Goal: Transaction & Acquisition: Purchase product/service

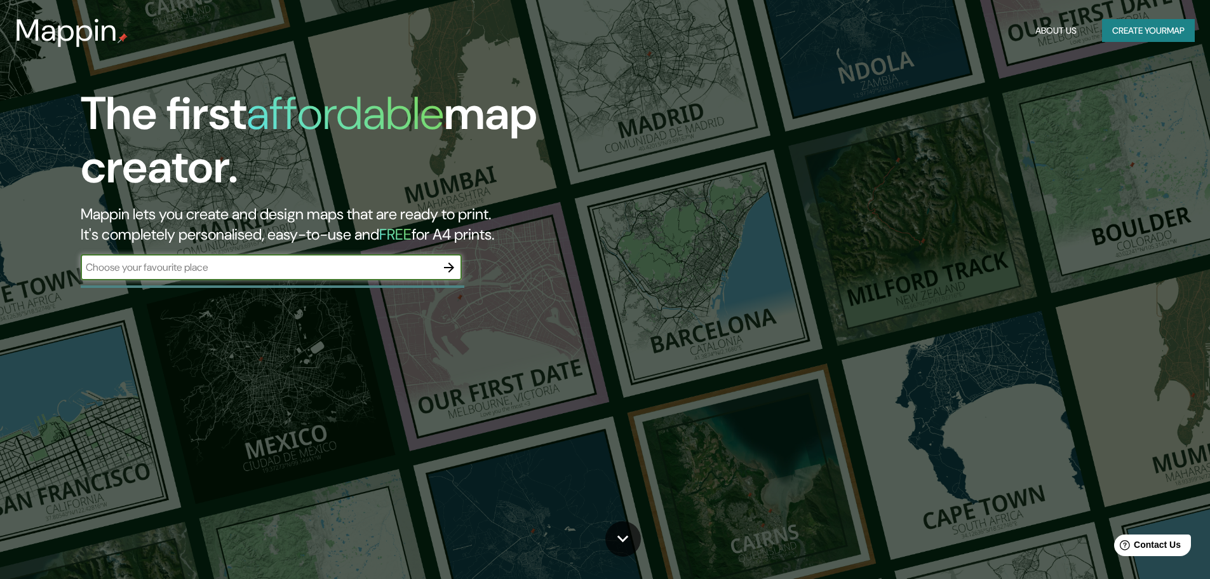
click at [305, 276] on div "​" at bounding box center [271, 267] width 381 height 25
paste input "19.179372345800836, -96.12406319045718"
type input "19.179372345800836, -96.12406319045718"
click at [449, 267] on icon "button" at bounding box center [449, 267] width 10 height 10
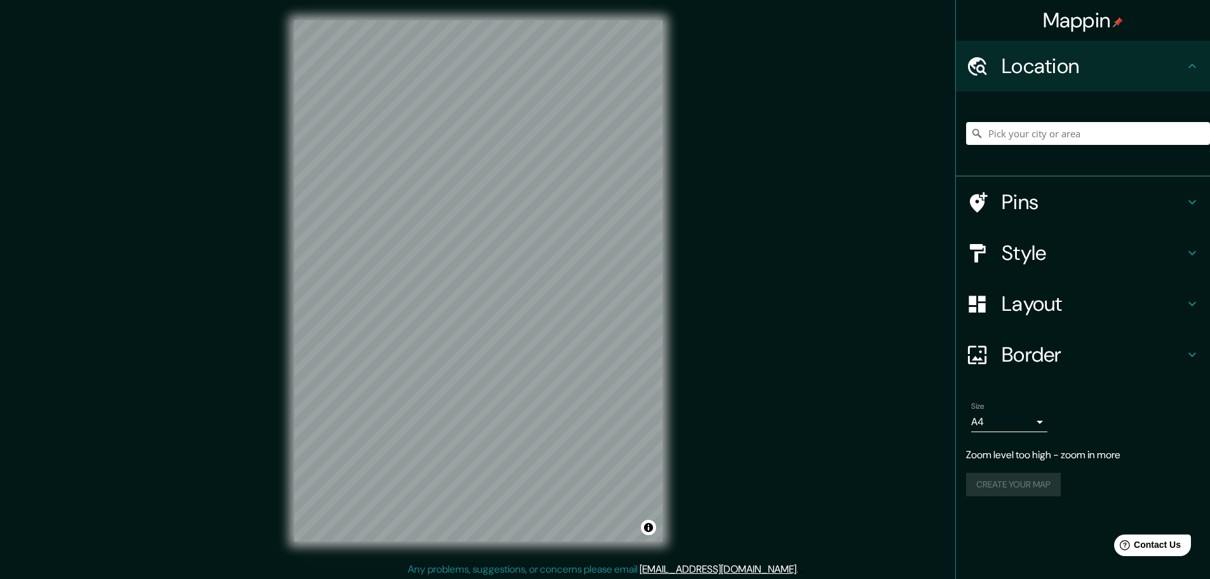
click at [699, 280] on div "Mappin Location Pins Style Layout Border Choose a border. Hint : you can make l…" at bounding box center [605, 291] width 1210 height 582
click at [1048, 213] on h4 "Pins" at bounding box center [1093, 201] width 183 height 25
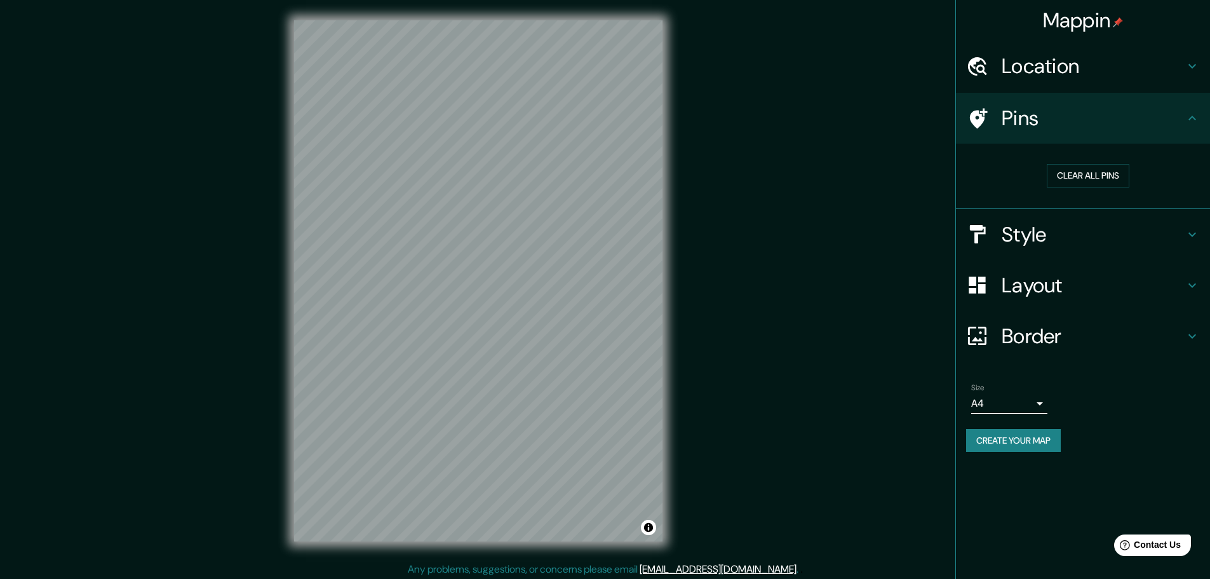
click at [1029, 259] on div "Style" at bounding box center [1083, 234] width 254 height 51
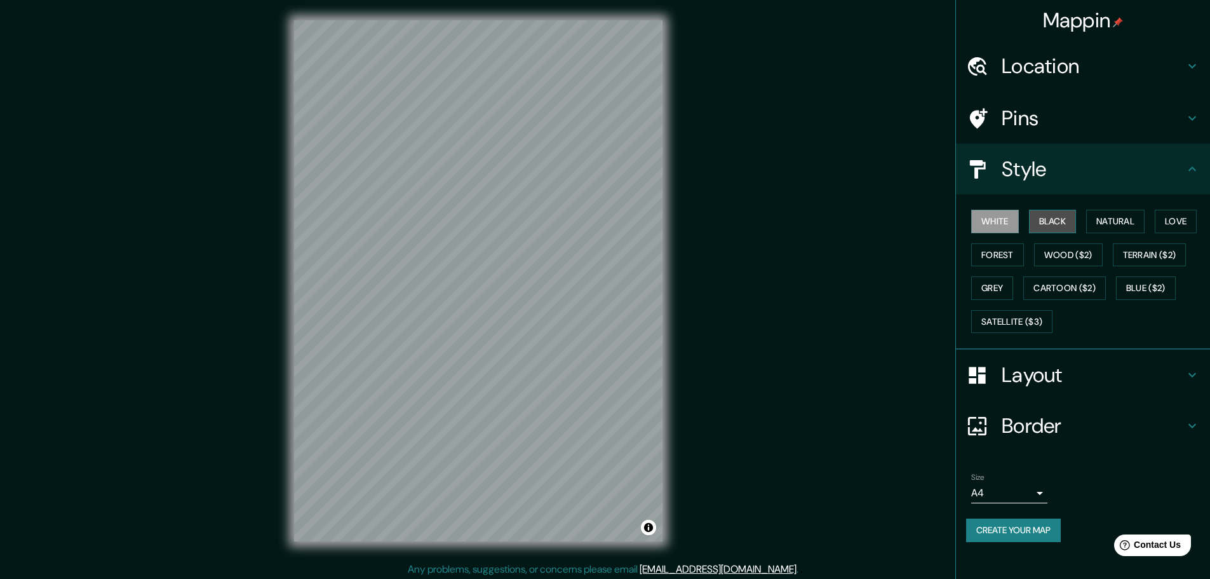
click at [1059, 219] on button "Black" at bounding box center [1053, 222] width 48 height 24
click at [1101, 215] on button "Natural" at bounding box center [1115, 222] width 58 height 24
click at [1175, 219] on button "Love" at bounding box center [1176, 222] width 42 height 24
click at [1004, 261] on button "Forest" at bounding box center [997, 255] width 53 height 24
click at [1014, 223] on button "White" at bounding box center [995, 222] width 48 height 24
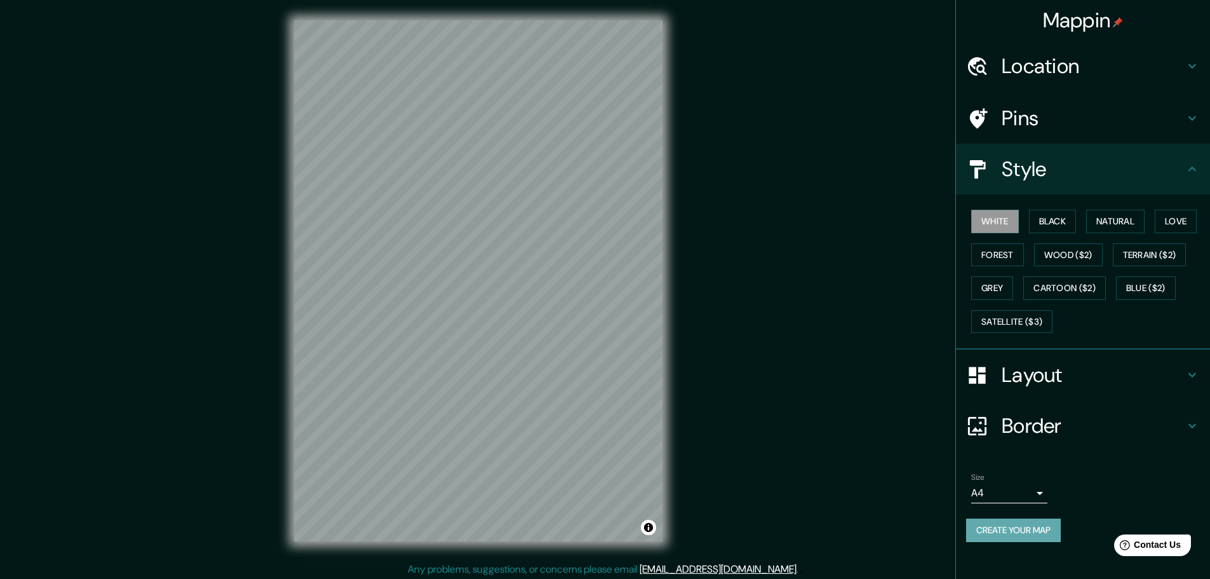
click at [1027, 520] on button "Create your map" at bounding box center [1013, 530] width 95 height 24
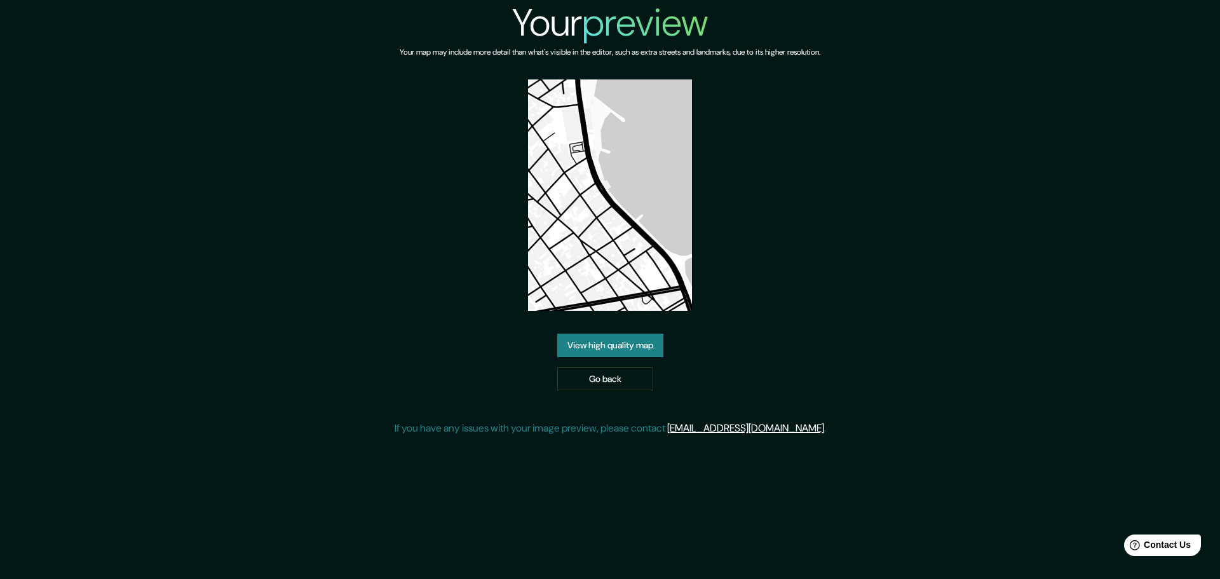
click at [639, 341] on link "View high quality map" at bounding box center [610, 346] width 106 height 24
